Goal: Task Accomplishment & Management: Manage account settings

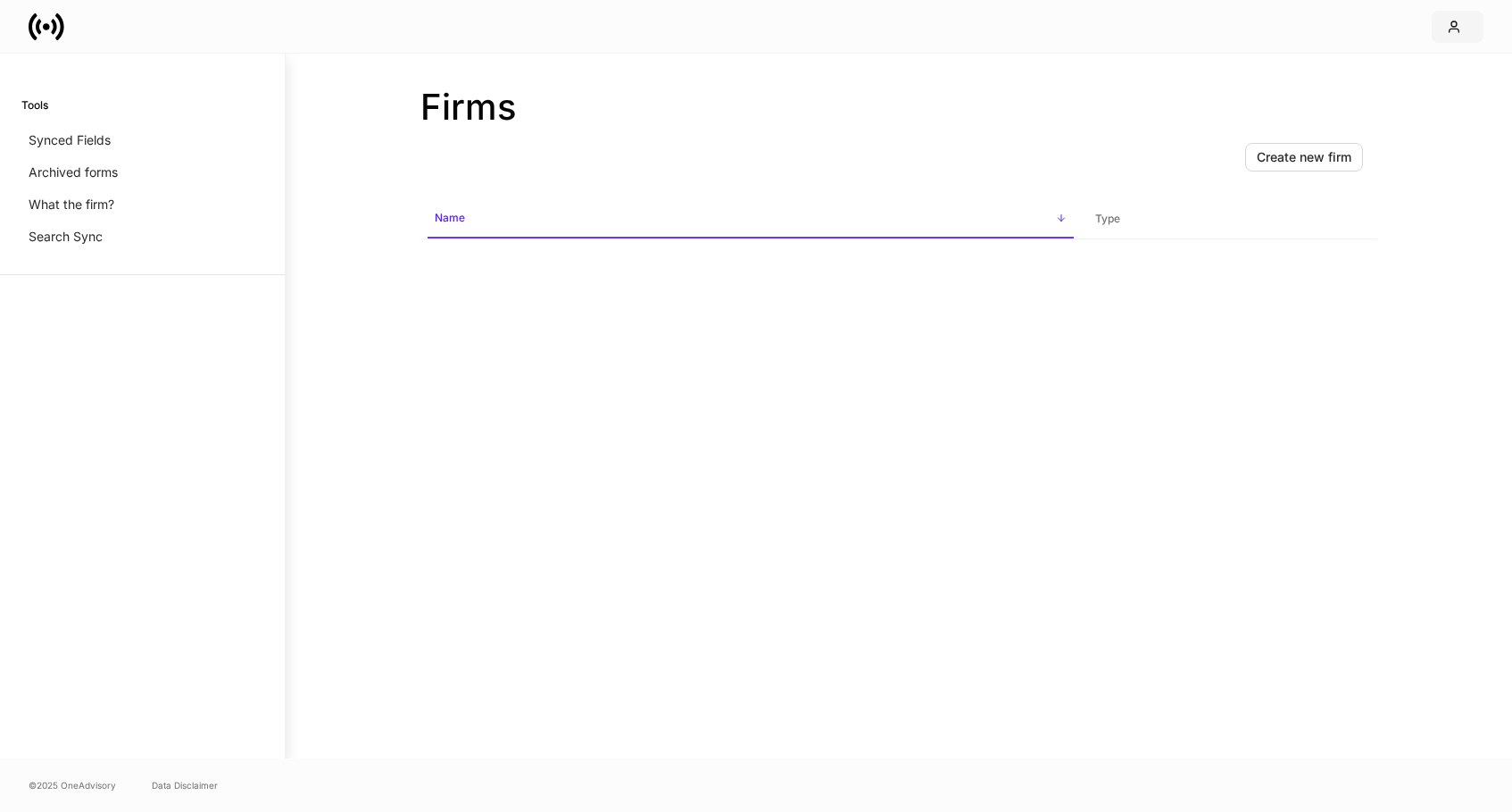
click at [1453, 26] on icon "button" at bounding box center [1453, 26] width 15 height 15
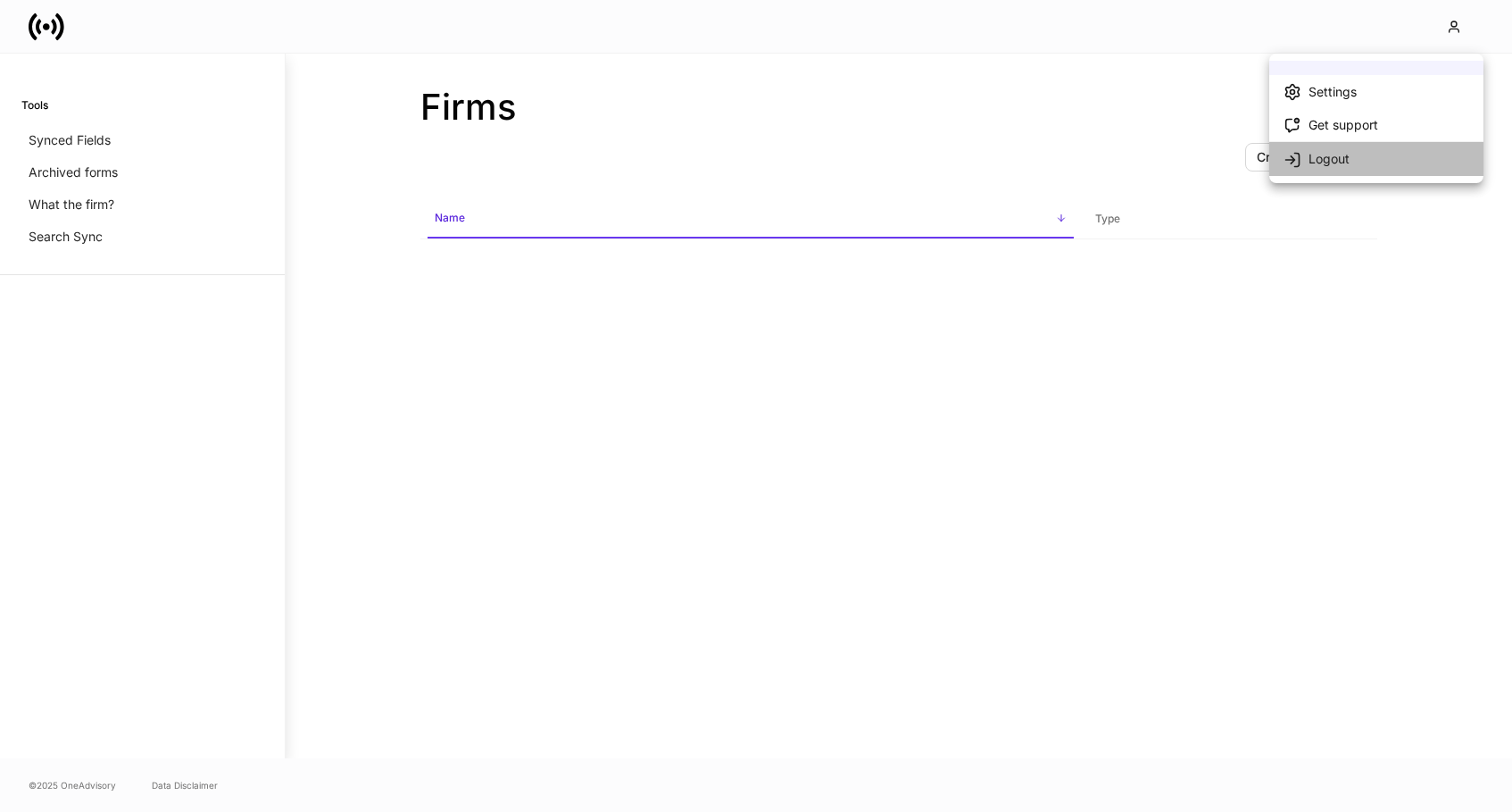
click at [1351, 158] on li "Logout" at bounding box center [1376, 158] width 214 height 34
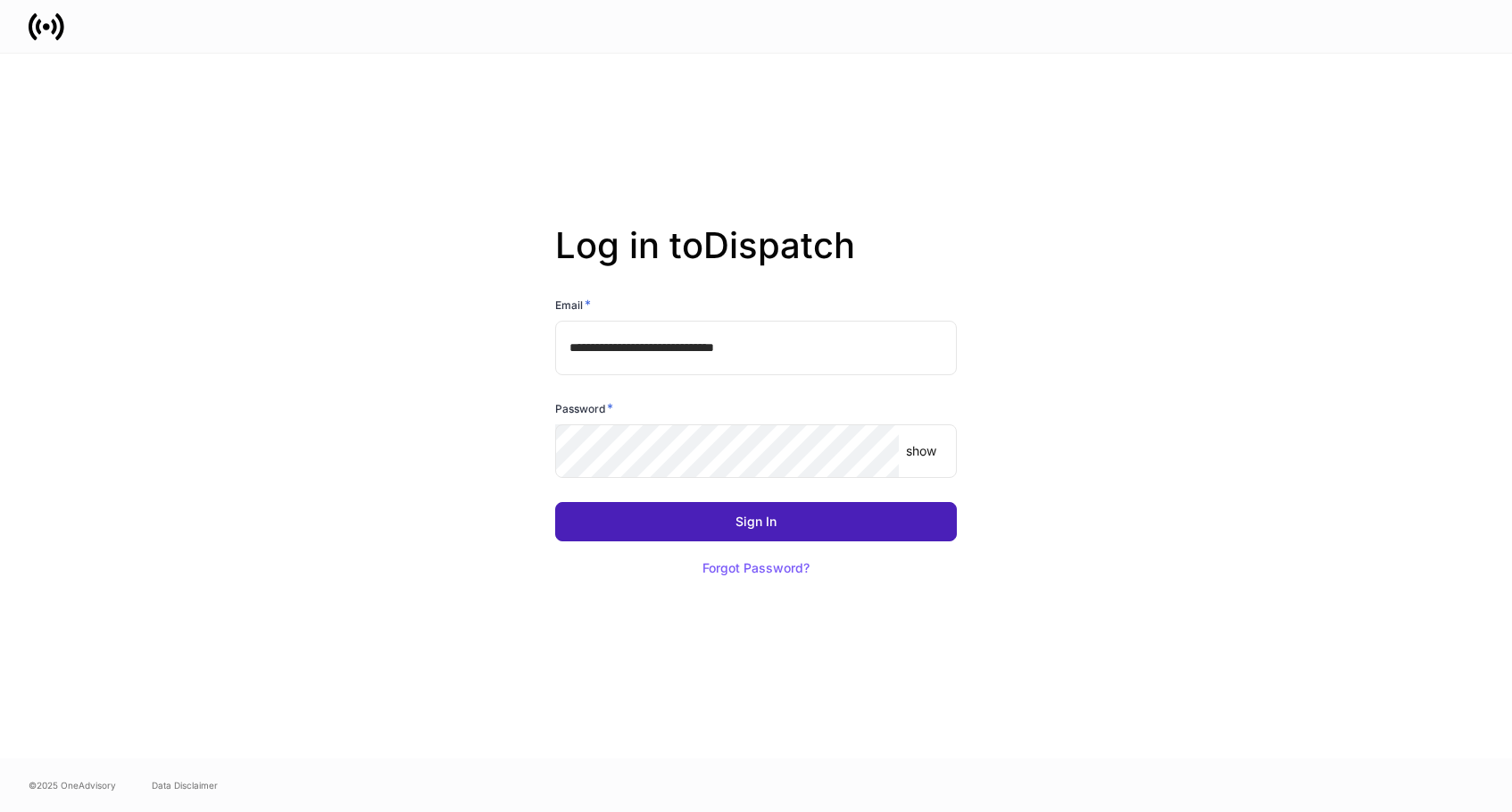
click at [804, 515] on button "Sign In" at bounding box center [756, 521] width 402 height 39
